Goal: Transaction & Acquisition: Purchase product/service

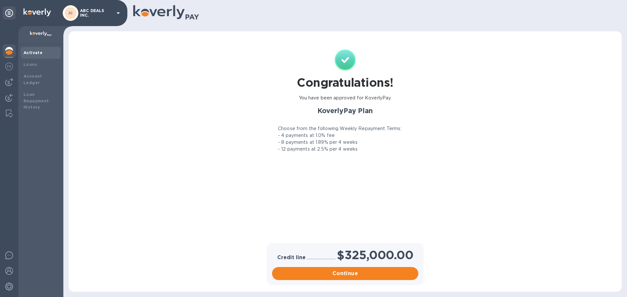
click at [310, 133] on p "- 4 payments at 1.0% fee" at bounding box center [306, 135] width 57 height 7
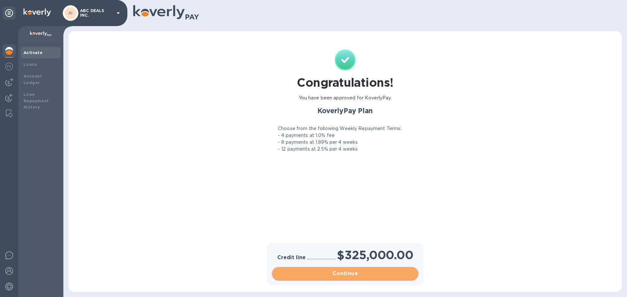
click at [334, 272] on span "Continue" at bounding box center [345, 274] width 136 height 8
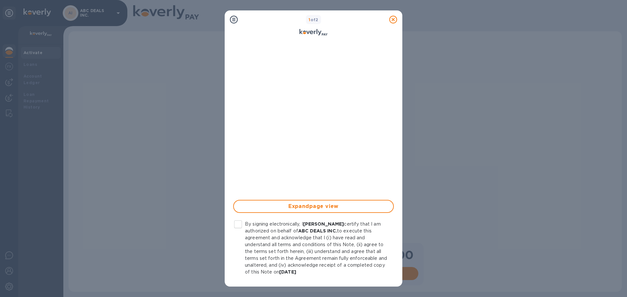
scroll to position [101, 0]
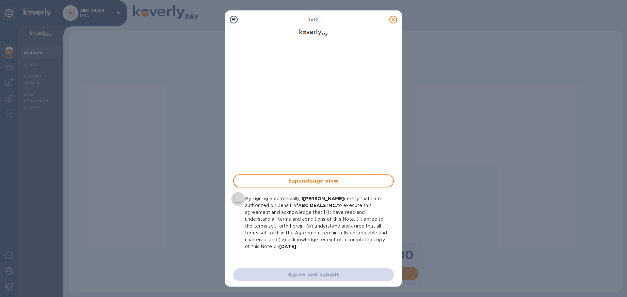
click at [238, 199] on input "By signing electronically, I [PERSON_NAME] certify that I am authorized on beha…" at bounding box center [238, 199] width 14 height 14
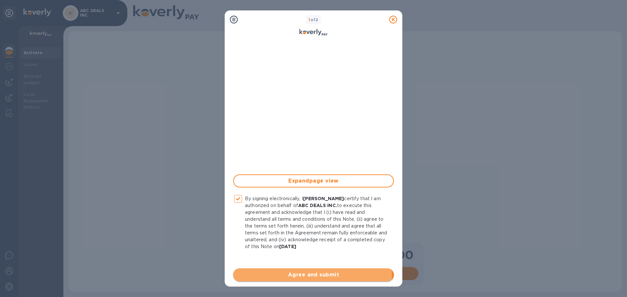
click at [284, 275] on span "Agree and submit" at bounding box center [313, 275] width 150 height 8
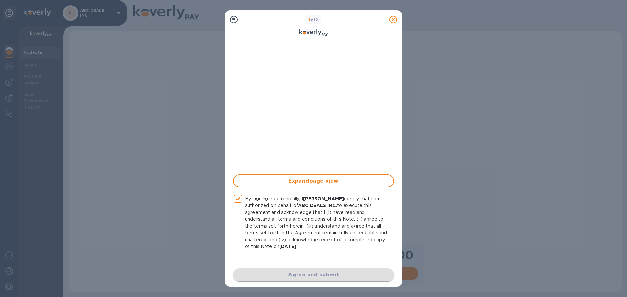
checkbox input "false"
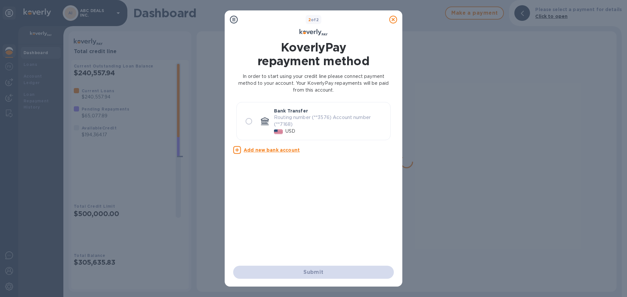
scroll to position [0, 0]
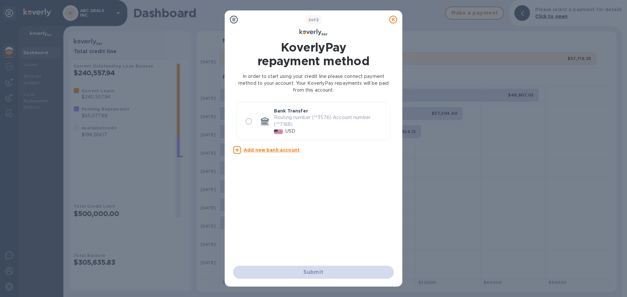
click at [392, 17] on icon at bounding box center [393, 20] width 8 height 8
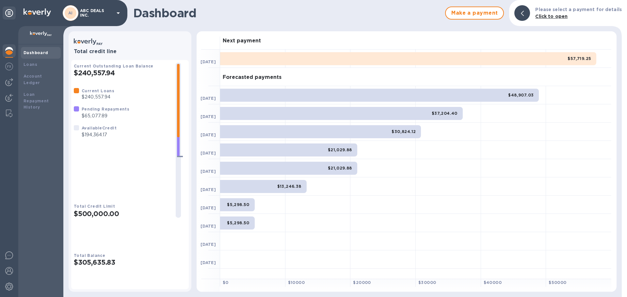
click at [90, 77] on h2 "$240,557.94" at bounding box center [122, 73] width 97 height 8
click at [8, 80] on img at bounding box center [9, 82] width 8 height 8
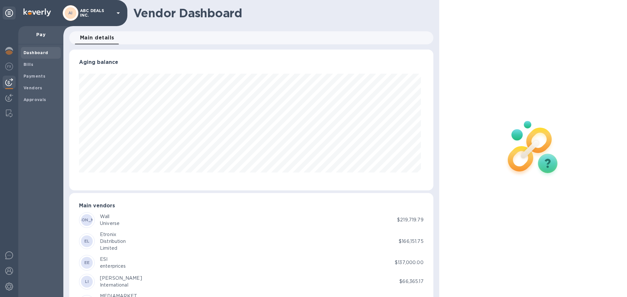
scroll to position [141, 361]
click at [5, 65] on div at bounding box center [9, 67] width 13 height 14
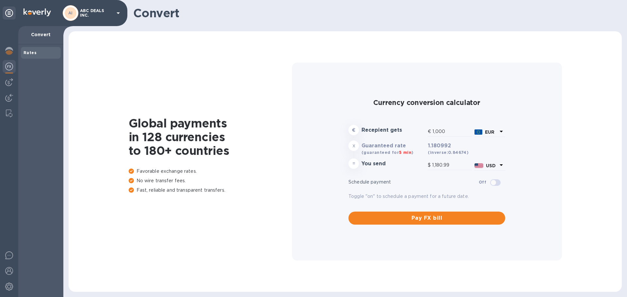
type input "1,180.99"
click at [5, 52] on div at bounding box center [9, 51] width 13 height 14
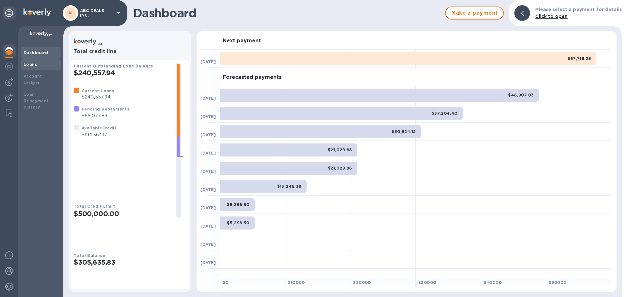
click at [41, 67] on div "Loans" at bounding box center [40, 64] width 35 height 7
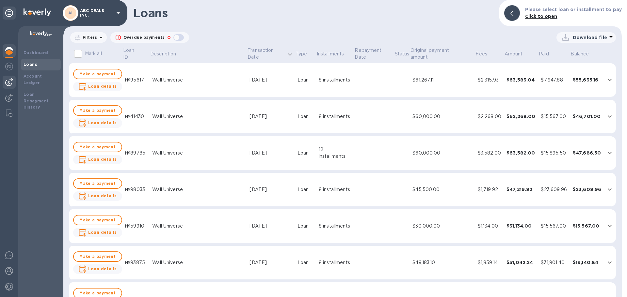
click at [12, 84] on img at bounding box center [9, 82] width 8 height 8
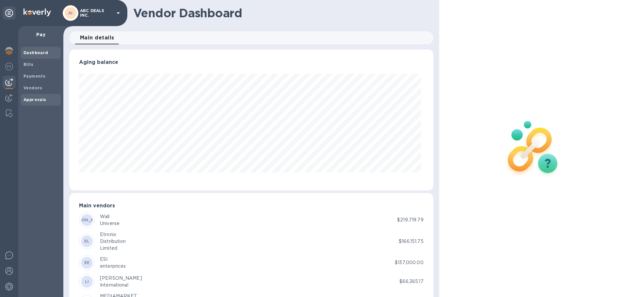
scroll to position [141, 361]
click at [42, 67] on span "Bills" at bounding box center [40, 64] width 35 height 7
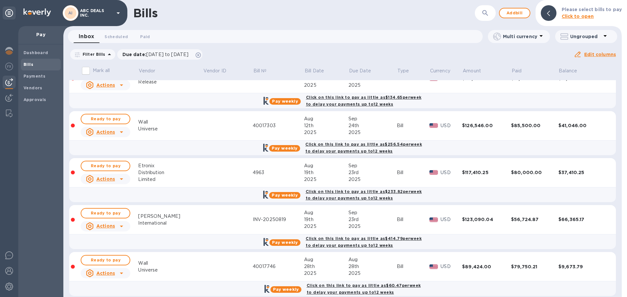
scroll to position [212, 0]
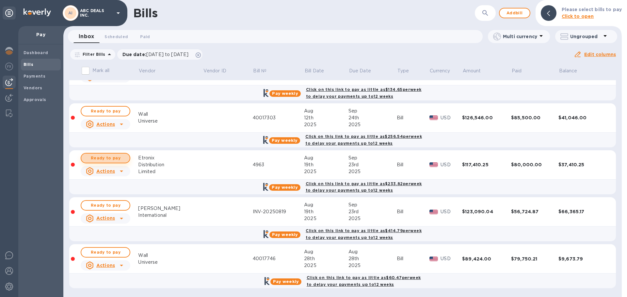
click at [102, 162] on span "Ready to pay" at bounding box center [105, 158] width 38 height 8
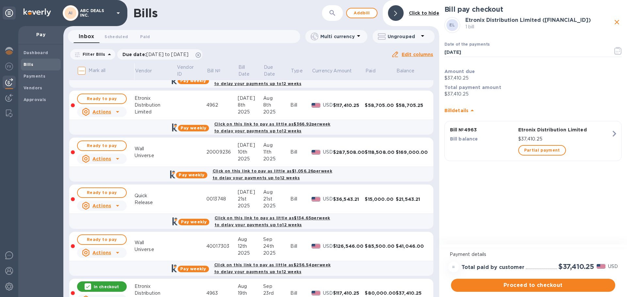
scroll to position [82, 0]
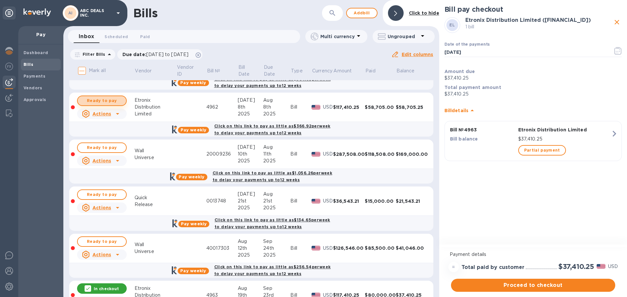
click at [90, 101] on span "Ready to pay" at bounding box center [102, 101] width 38 height 8
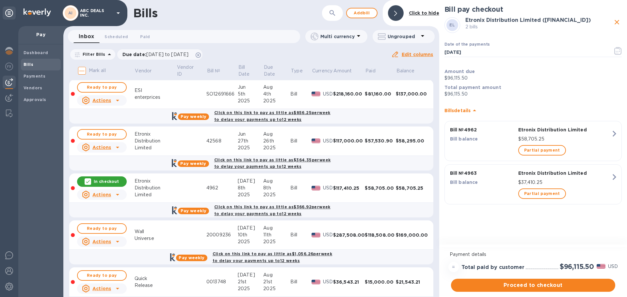
scroll to position [0, 0]
click at [91, 137] on span "Ready to pay" at bounding box center [102, 135] width 38 height 8
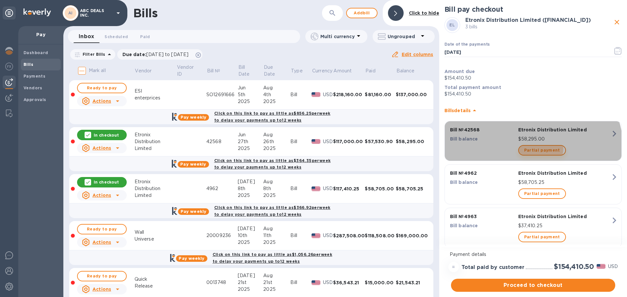
click at [530, 151] on span "Partial payment" at bounding box center [542, 151] width 36 height 8
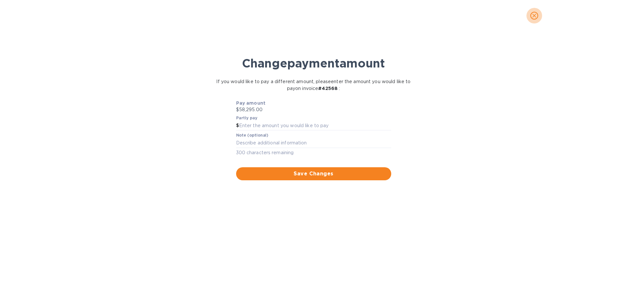
click at [529, 14] on button "close" at bounding box center [534, 16] width 16 height 16
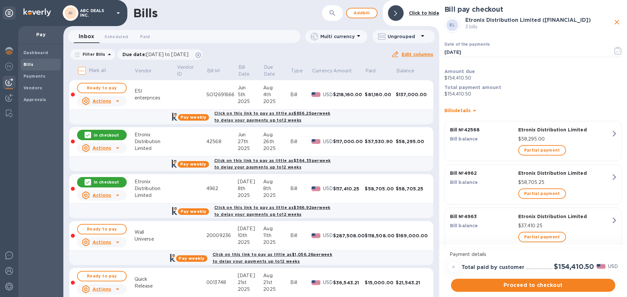
click at [592, 148] on div "Partial payment" at bounding box center [564, 150] width 95 height 13
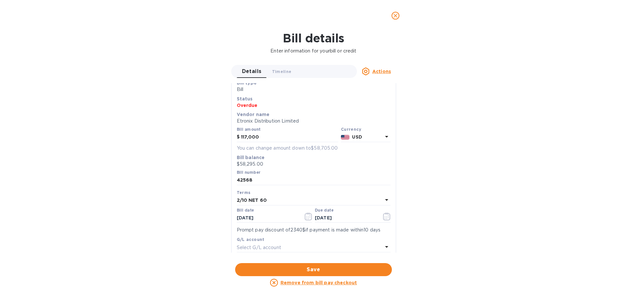
scroll to position [33, 0]
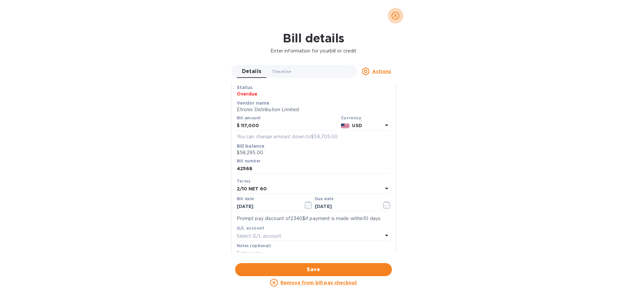
click at [395, 17] on icon "close" at bounding box center [395, 15] width 7 height 7
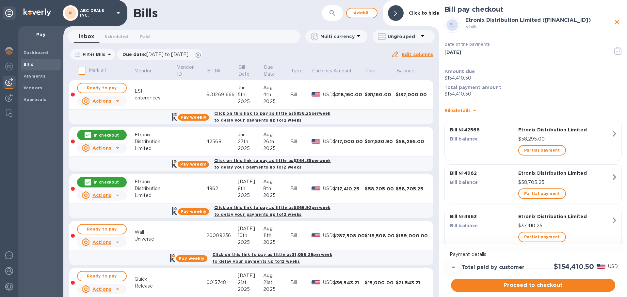
scroll to position [19, 0]
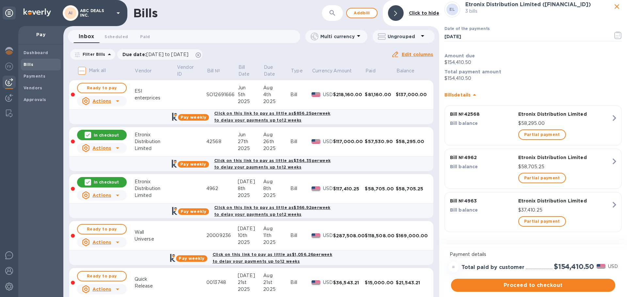
click at [608, 162] on icon "button" at bounding box center [614, 162] width 12 height 12
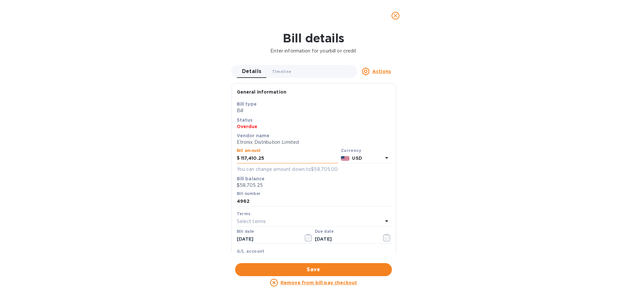
drag, startPoint x: 273, startPoint y: 158, endPoint x: 238, endPoint y: 159, distance: 34.9
click at [238, 159] on div "$ 117,410.25" at bounding box center [287, 159] width 101 height 10
click at [396, 18] on icon "close" at bounding box center [395, 15] width 7 height 7
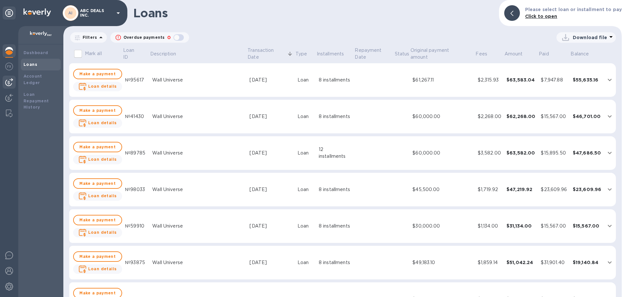
click at [9, 79] on img at bounding box center [9, 82] width 8 height 8
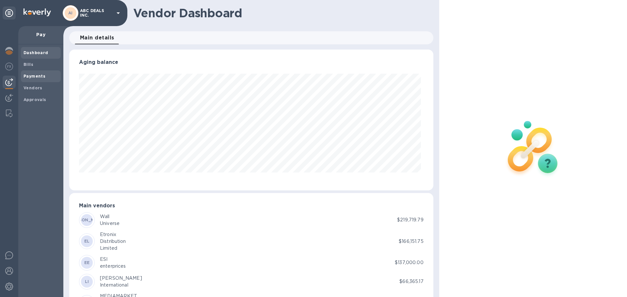
scroll to position [141, 361]
click at [39, 67] on span "Bills" at bounding box center [40, 64] width 35 height 7
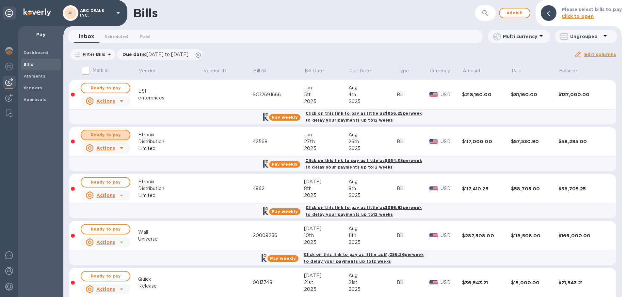
click at [117, 135] on span "Ready to pay" at bounding box center [105, 135] width 38 height 8
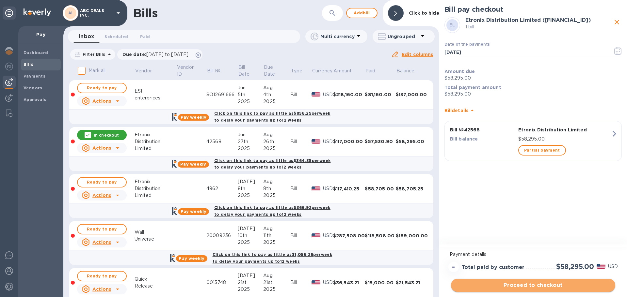
click at [530, 287] on span "Proceed to checkout" at bounding box center [533, 286] width 154 height 8
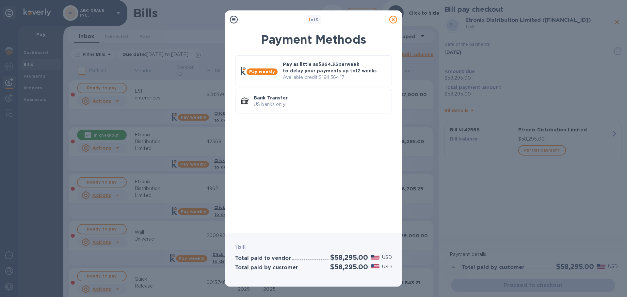
click at [393, 19] on icon at bounding box center [393, 20] width 8 height 8
